Goal: Navigation & Orientation: Find specific page/section

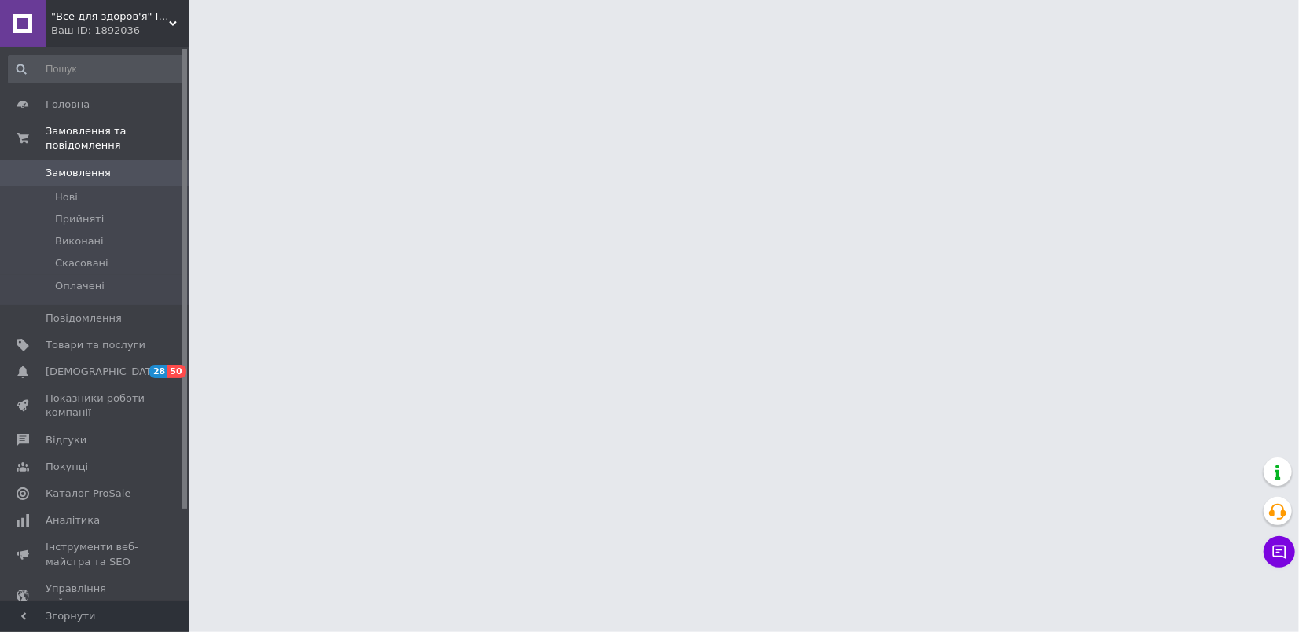
click at [94, 34] on div "Ваш ID: 1892036" at bounding box center [120, 31] width 138 height 14
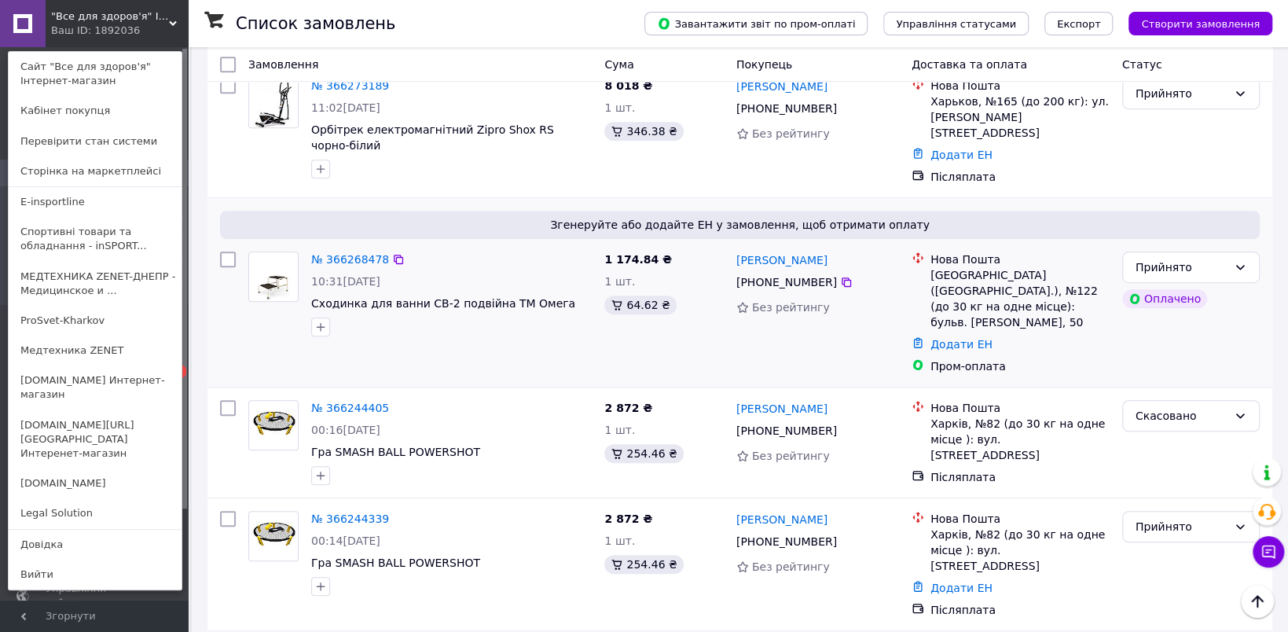
scroll to position [550, 0]
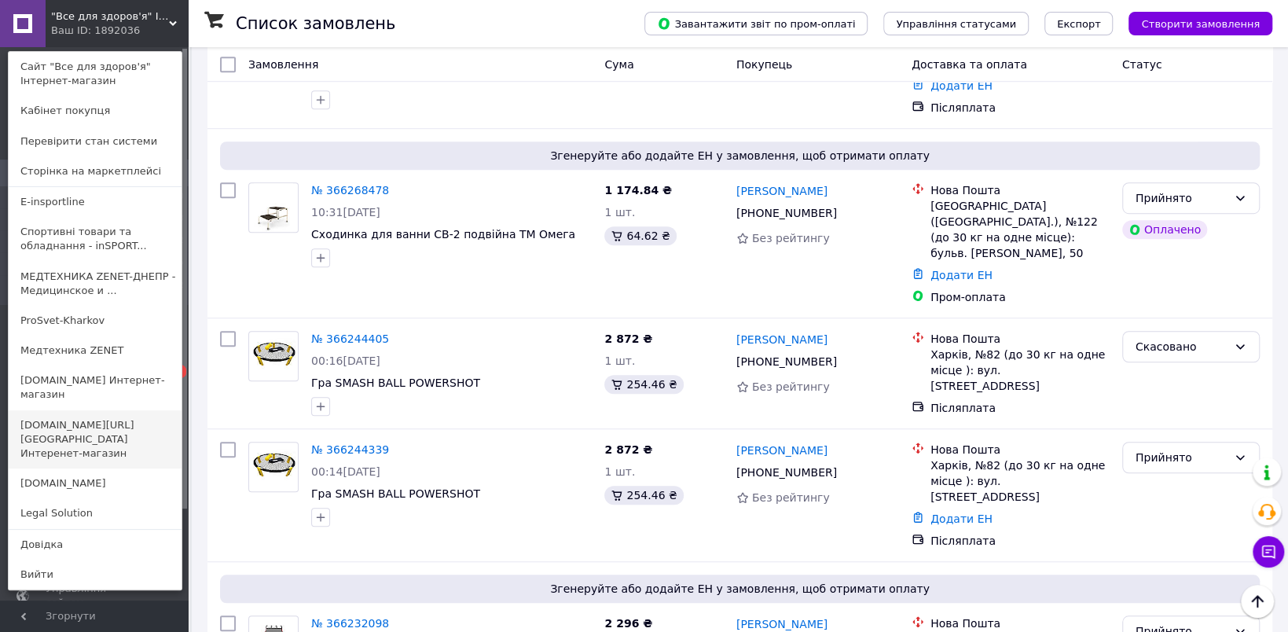
click at [87, 428] on link "[DOMAIN_NAME][URL][GEOGRAPHIC_DATA] Интеренет-магазин" at bounding box center [95, 439] width 173 height 59
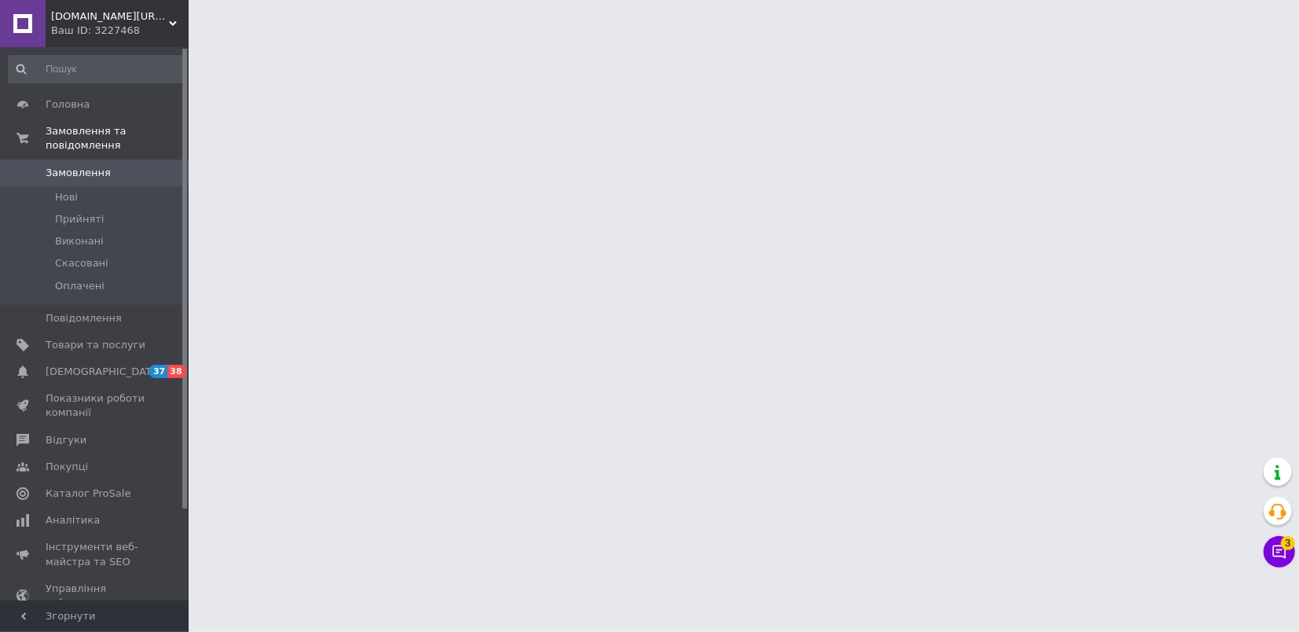
click at [122, 32] on div "Ваш ID: 3227468" at bounding box center [120, 31] width 138 height 14
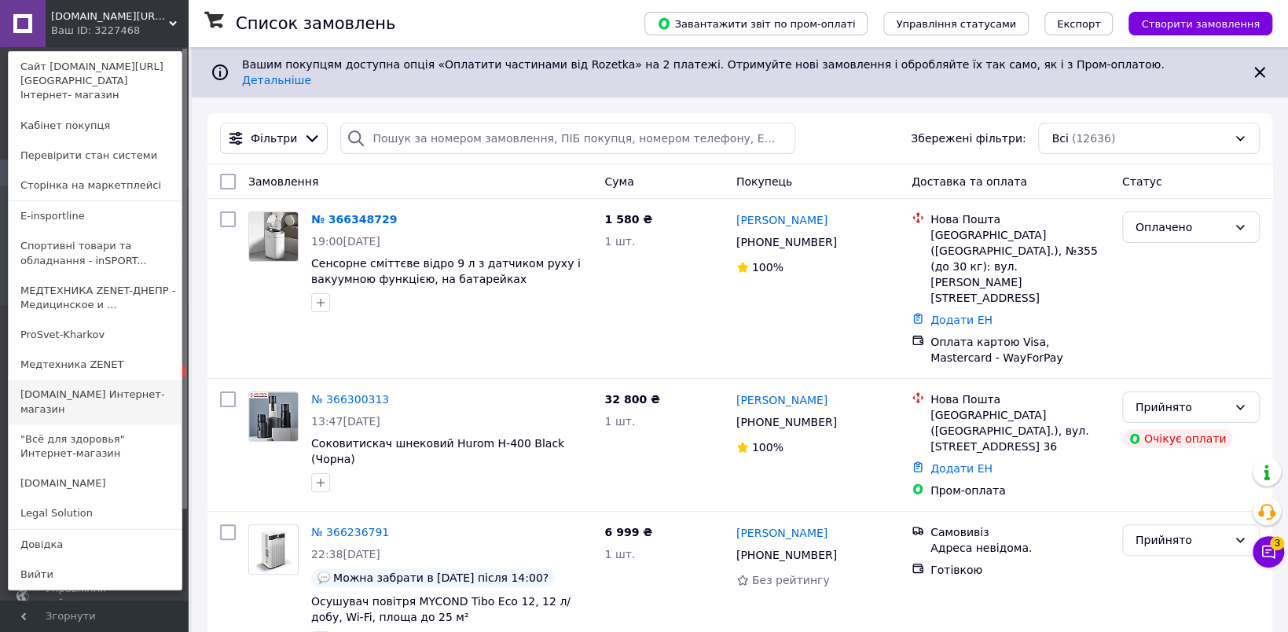
click at [89, 394] on link "[DOMAIN_NAME] Интернет-магазин" at bounding box center [95, 402] width 173 height 44
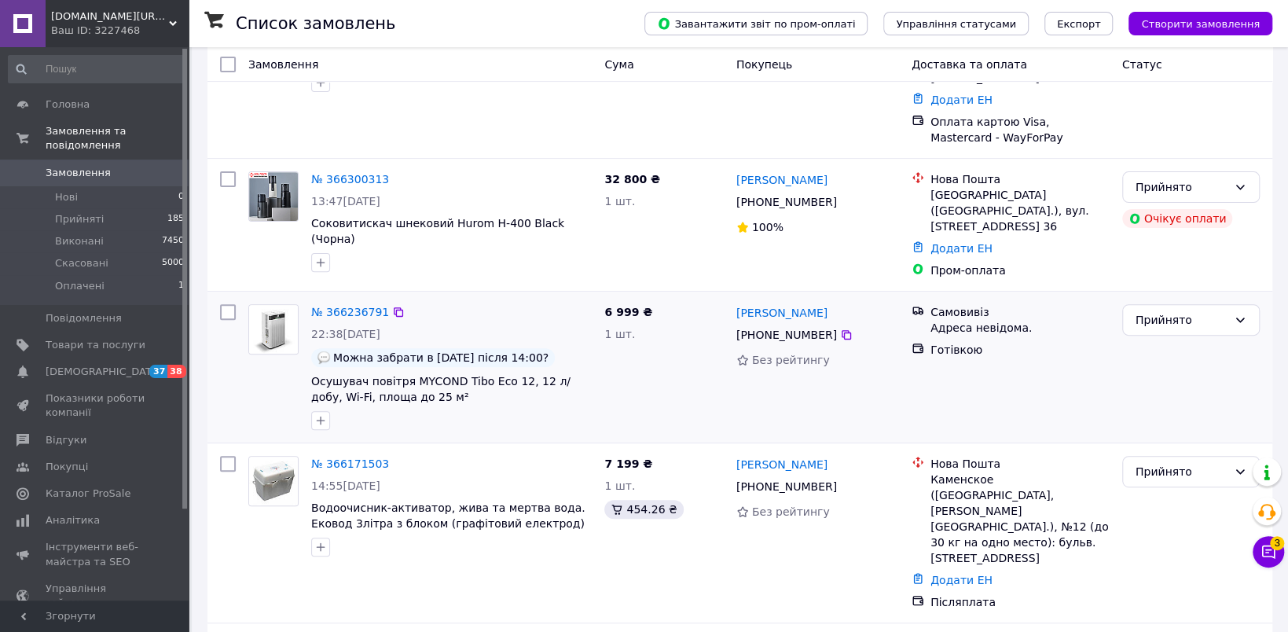
scroll to position [393, 0]
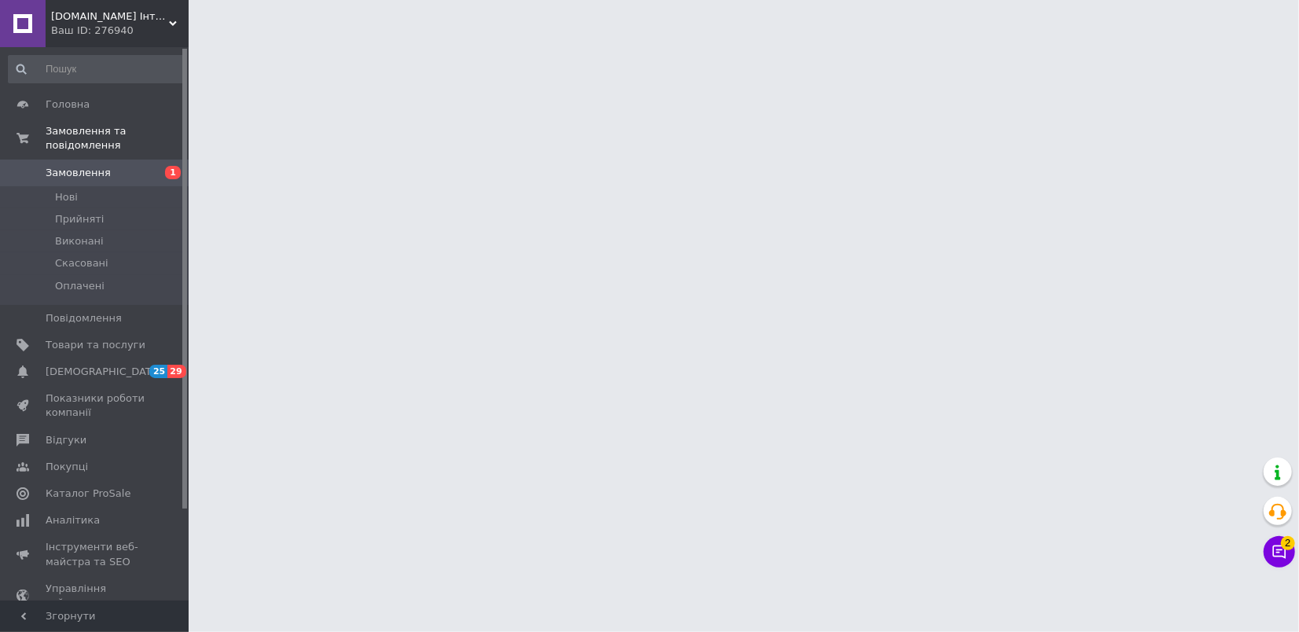
click at [111, 29] on div "Ваш ID: 276940" at bounding box center [120, 31] width 138 height 14
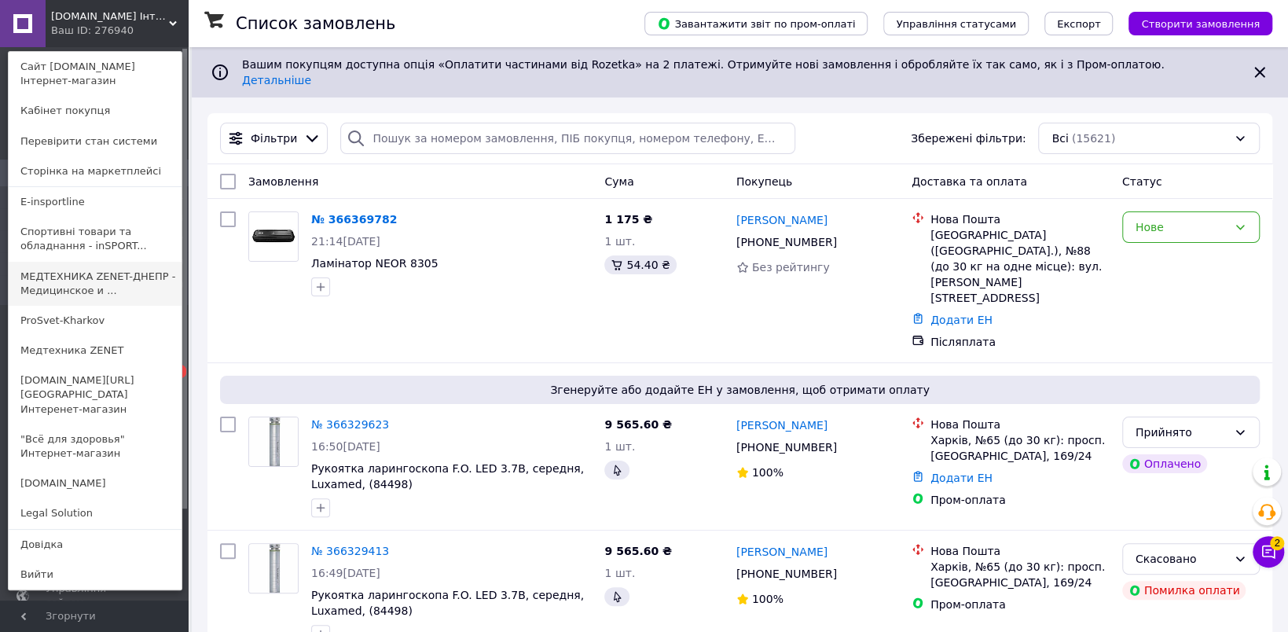
click at [105, 282] on link "МЕДТЕХНИКА ZENET-ДНЕПР - Медицинское и ..." at bounding box center [95, 284] width 173 height 44
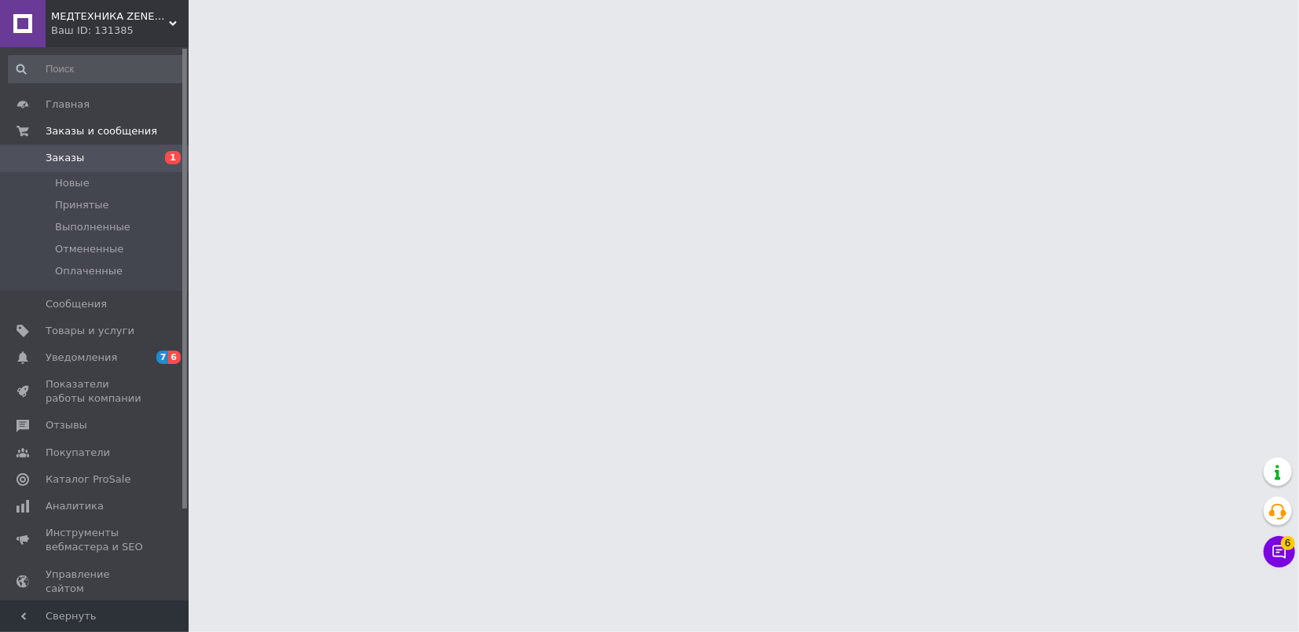
click at [106, 32] on div "Ваш ID: 131385" at bounding box center [120, 31] width 138 height 14
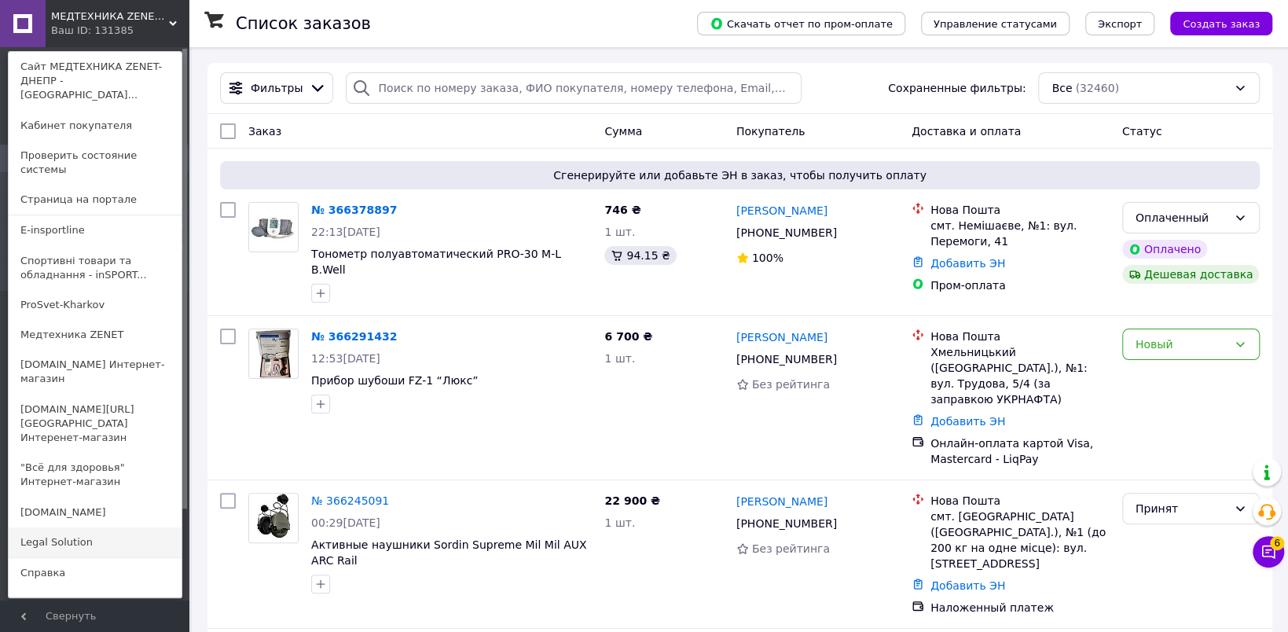
click at [71, 527] on link "Legal Solution" at bounding box center [95, 542] width 173 height 30
